Goal: Task Accomplishment & Management: Manage account settings

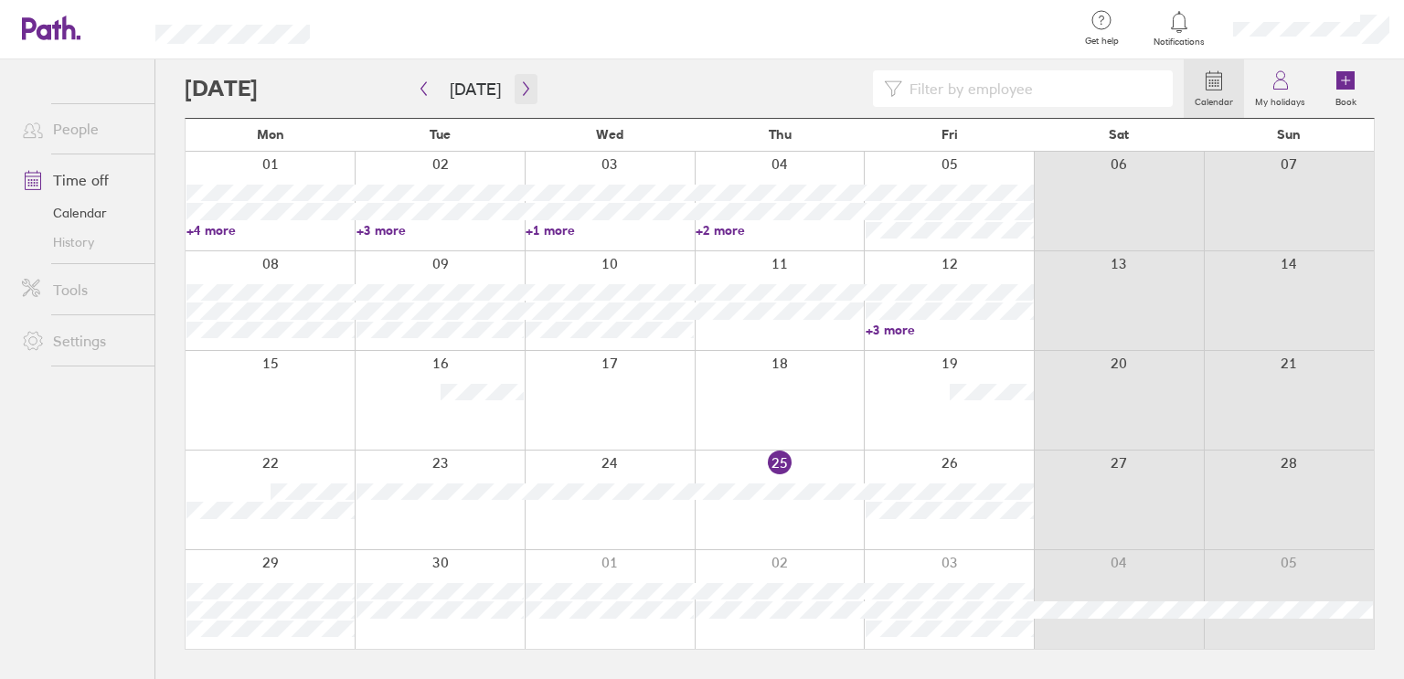
click at [520, 89] on icon "button" at bounding box center [526, 88] width 14 height 15
